Goal: Transaction & Acquisition: Purchase product/service

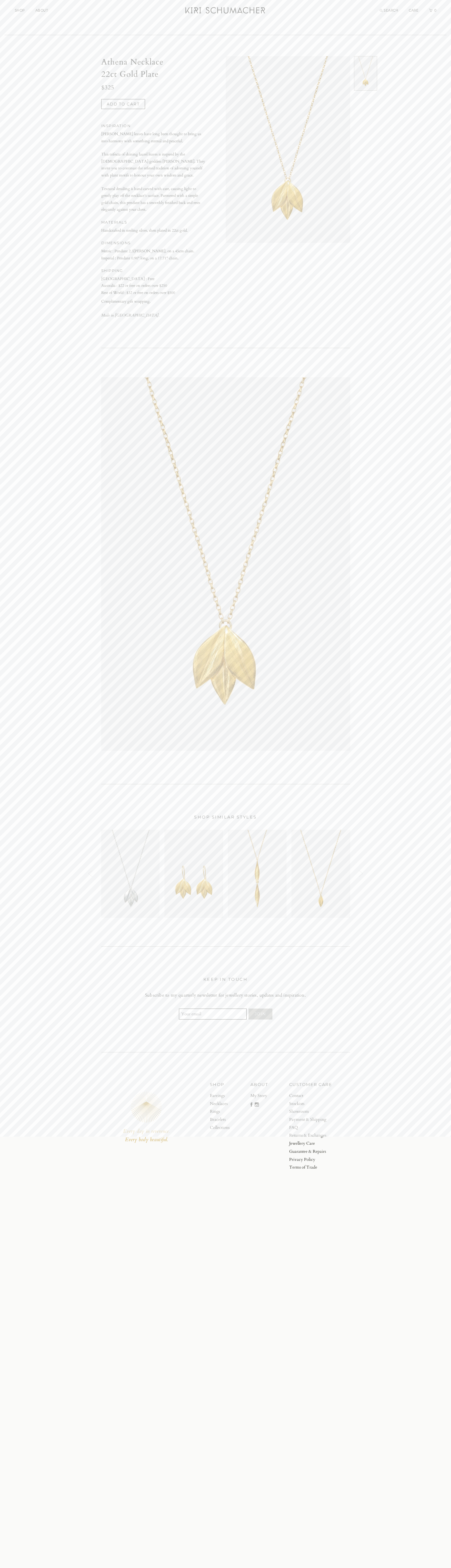
click at [124, 104] on button "Add to cart" at bounding box center [123, 104] width 44 height 10
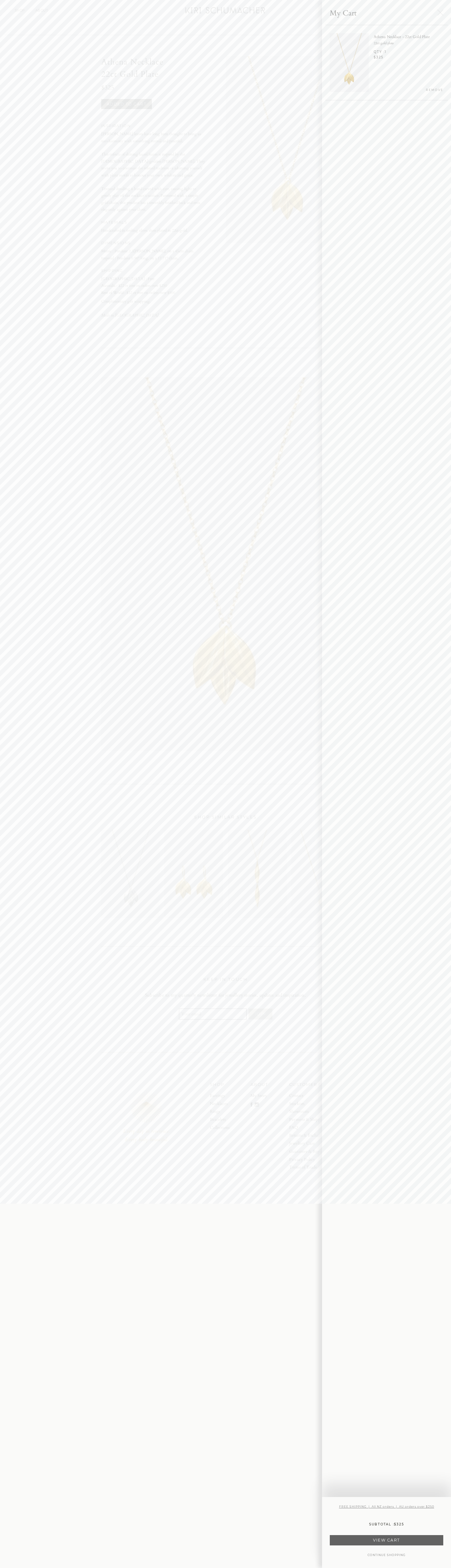
click at [386, 1540] on link "VIEW CART" at bounding box center [386, 1539] width 113 height 10
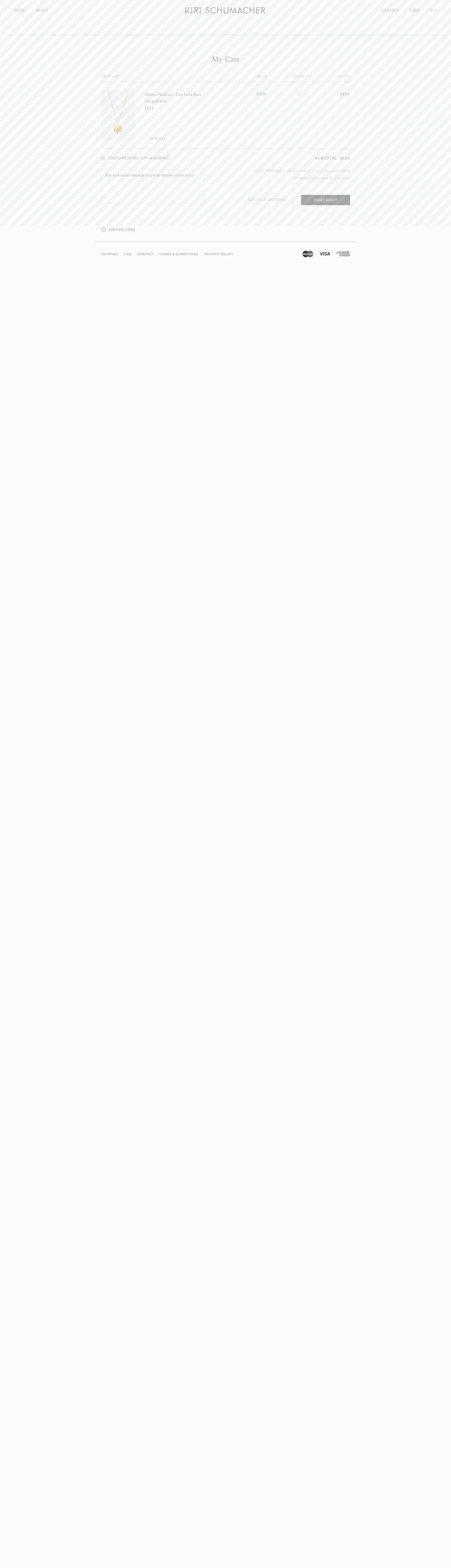
click at [326, 200] on button "Checkout" at bounding box center [326, 200] width 49 height 10
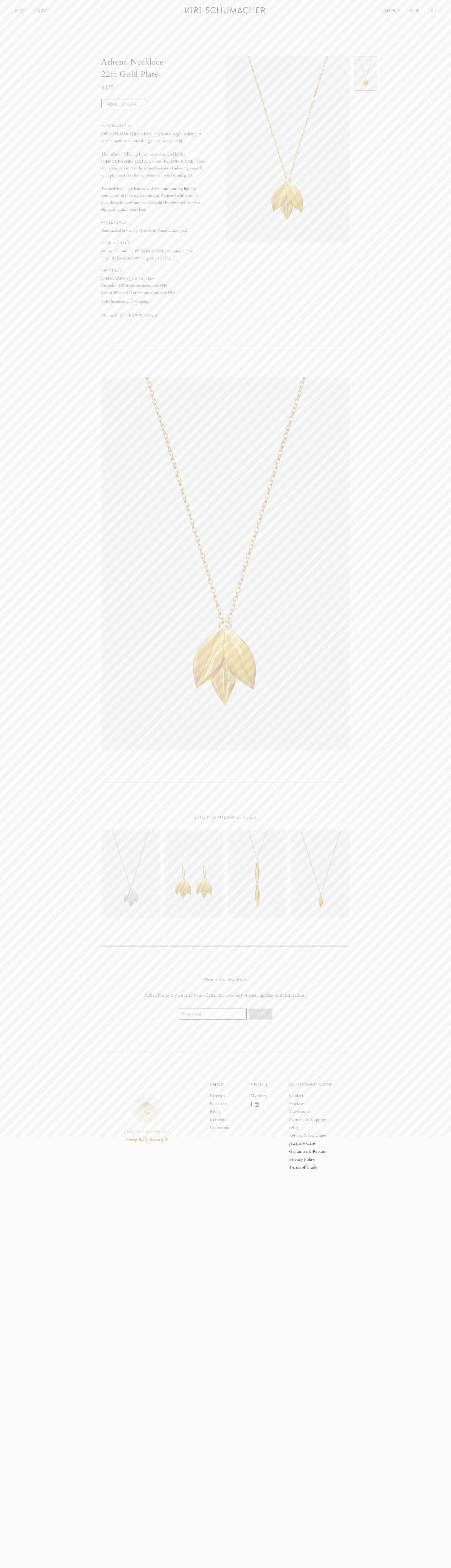
click at [431, 10] on icon "Cart" at bounding box center [430, 9] width 3 height 3
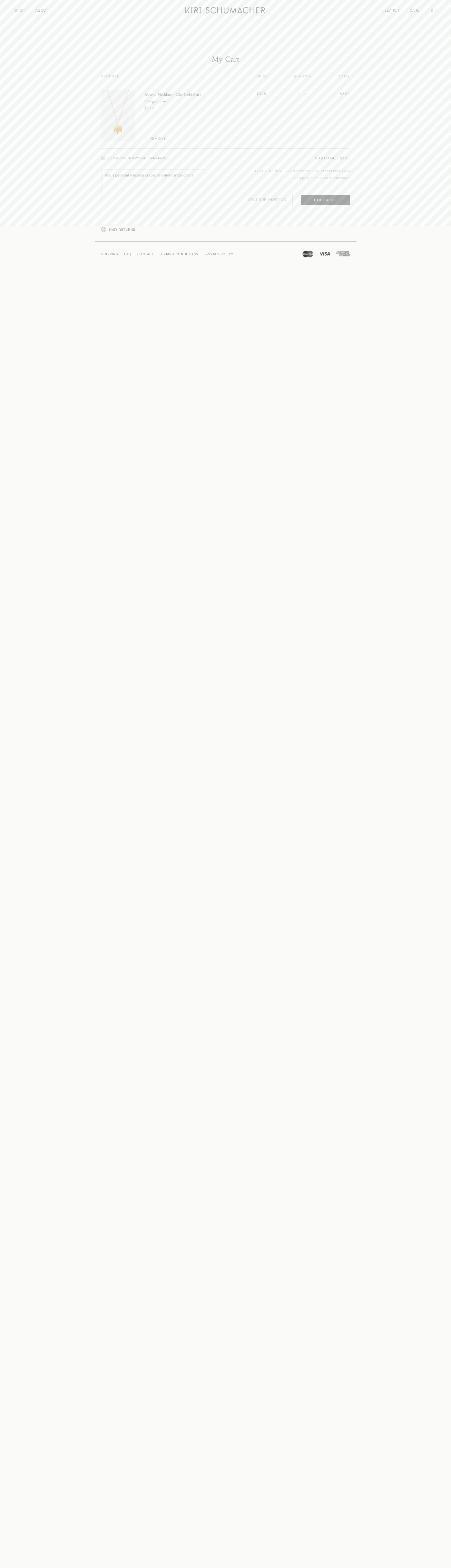
click at [155, 139] on span "REMOVE" at bounding box center [158, 139] width 17 height 4
